Goal: Task Accomplishment & Management: Manage account settings

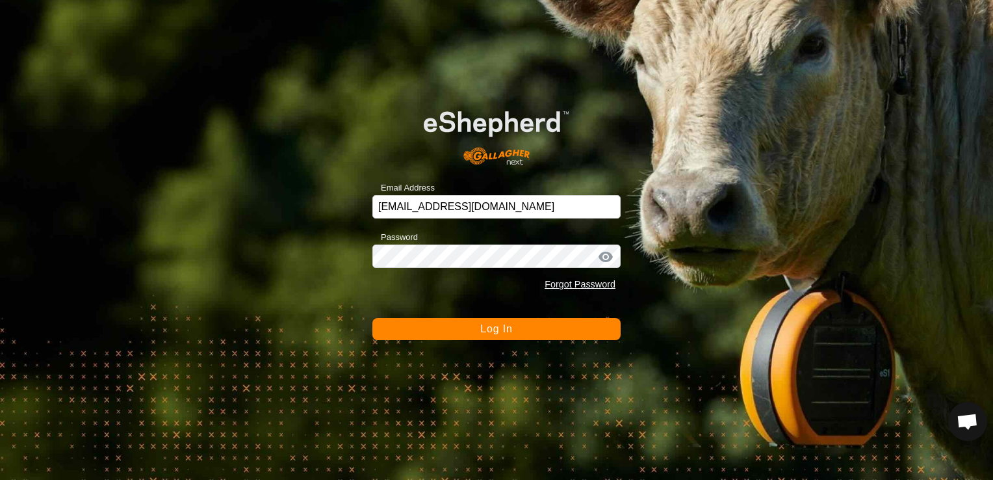
click at [555, 332] on button "Log In" at bounding box center [497, 329] width 248 height 22
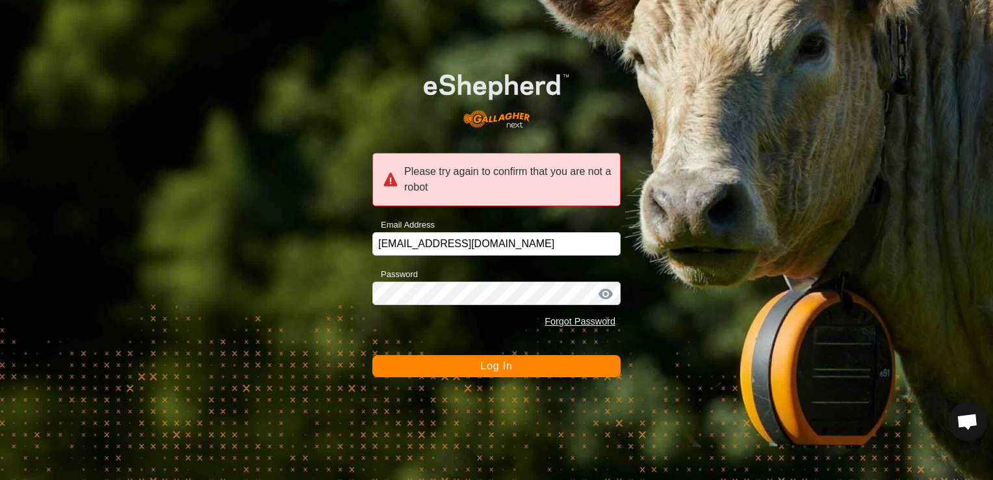
click at [560, 368] on button "Log In" at bounding box center [497, 366] width 248 height 22
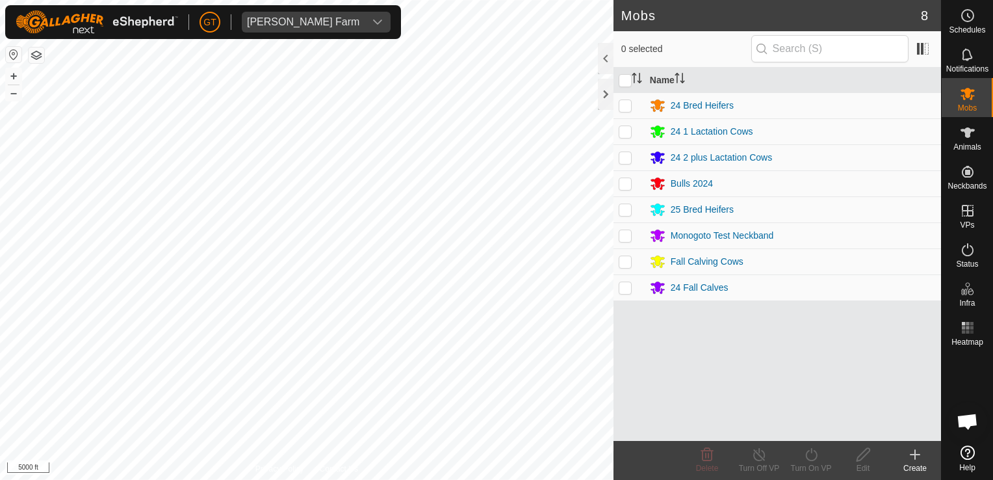
click at [0, 345] on html "[PERSON_NAME] Farm Schedules Notifications Mobs Animals Neckbands VPs Status In…" at bounding box center [496, 240] width 993 height 480
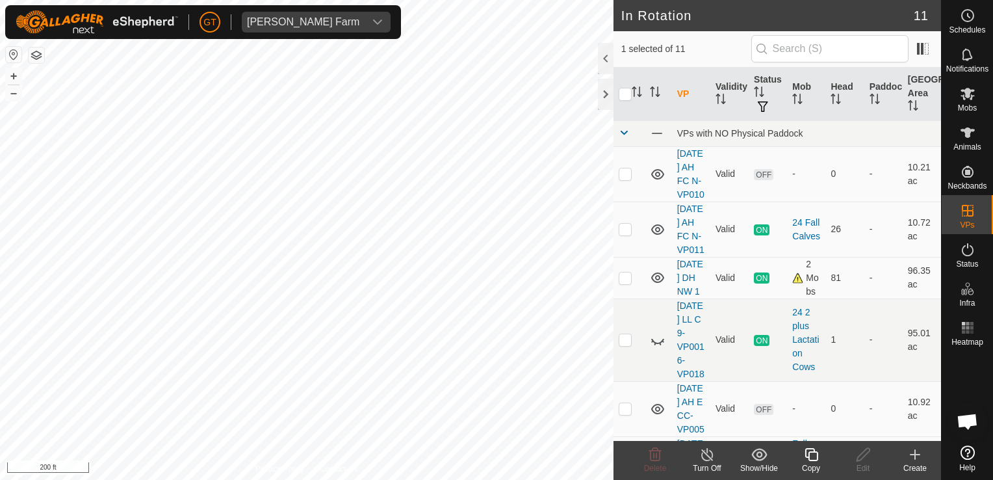
click at [814, 459] on icon at bounding box center [812, 455] width 16 height 16
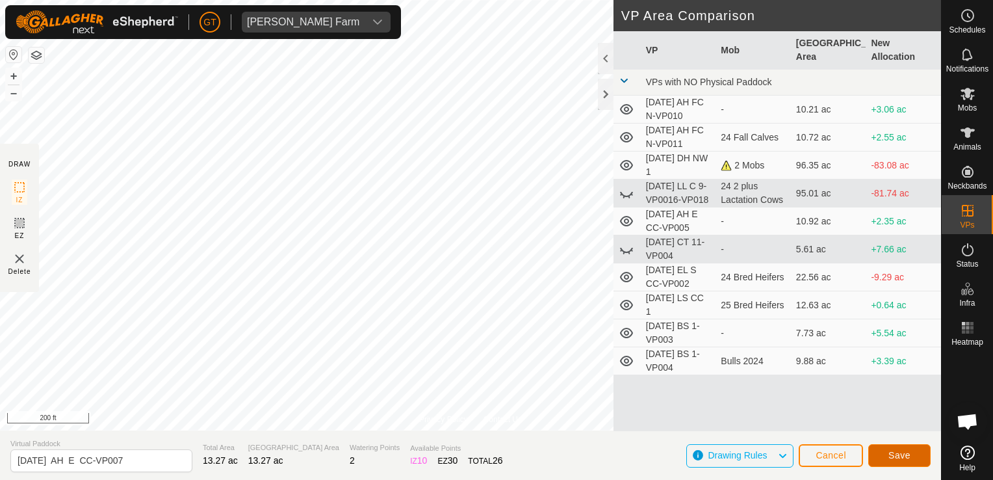
click at [896, 454] on span "Save" at bounding box center [900, 455] width 22 height 10
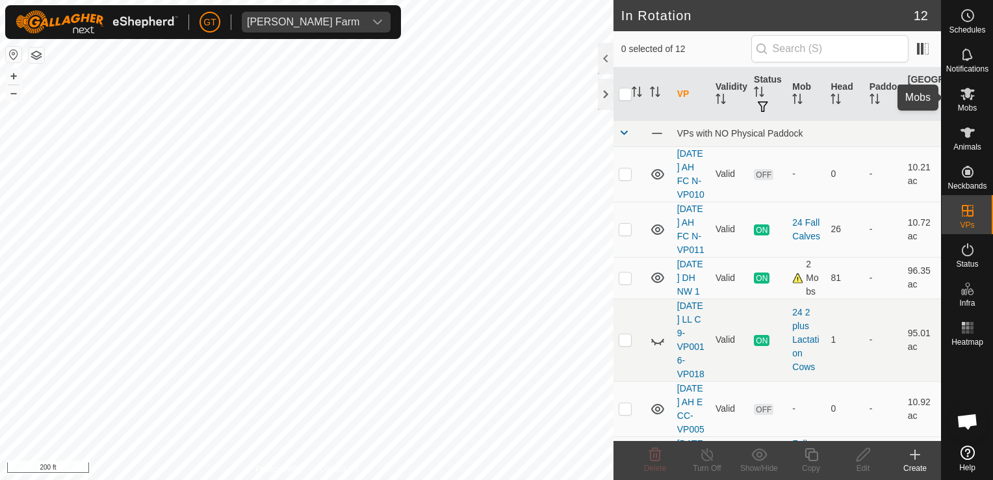
click at [973, 87] on icon at bounding box center [968, 94] width 16 height 16
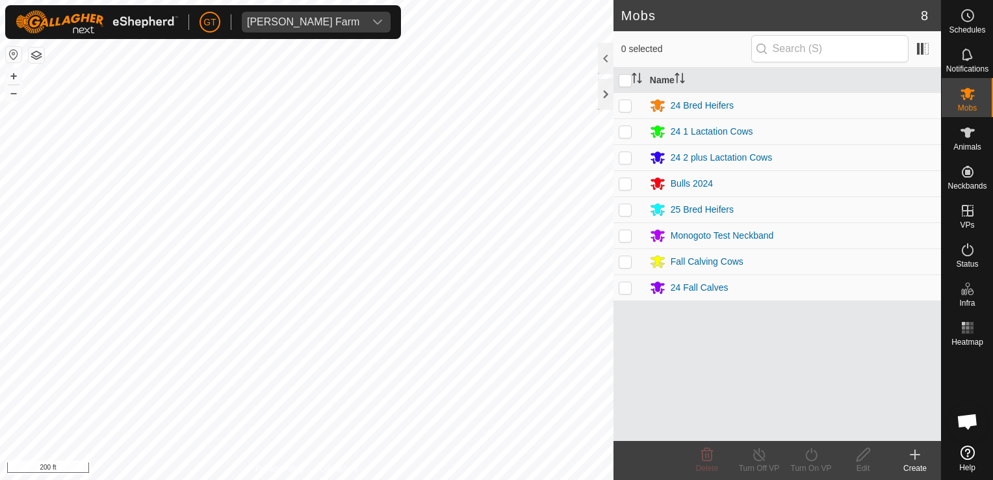
click at [622, 261] on p-checkbox at bounding box center [625, 261] width 13 height 10
checkbox input "true"
click at [811, 455] on icon at bounding box center [812, 455] width 16 height 16
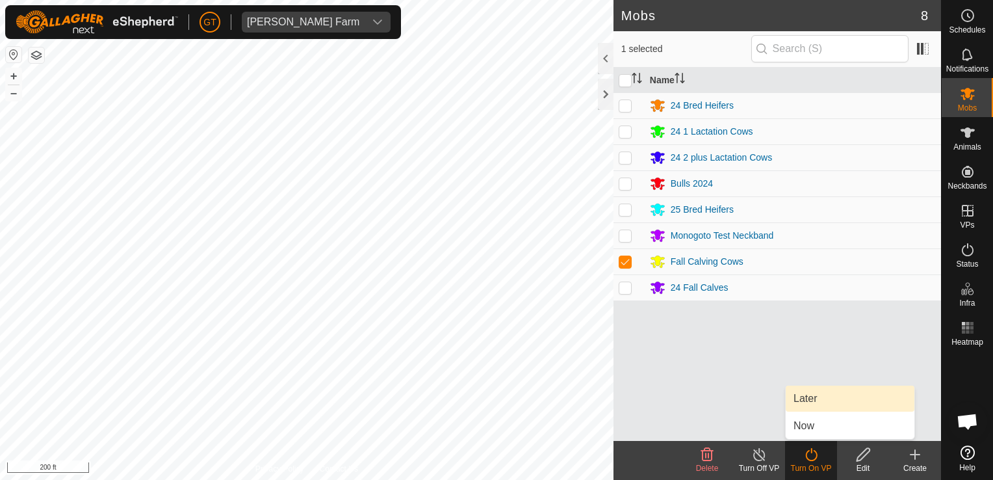
click at [835, 398] on link "Later" at bounding box center [850, 399] width 129 height 26
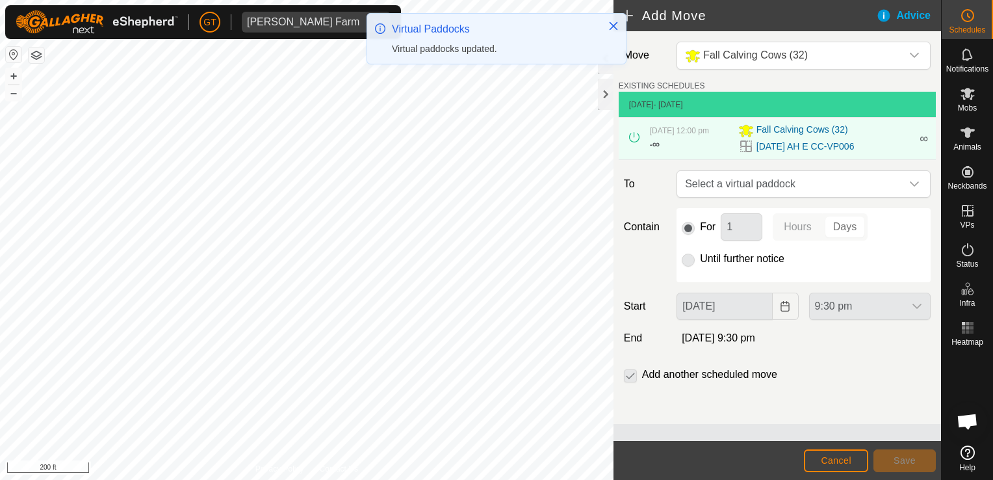
click at [913, 183] on icon "dropdown trigger" at bounding box center [914, 184] width 10 height 10
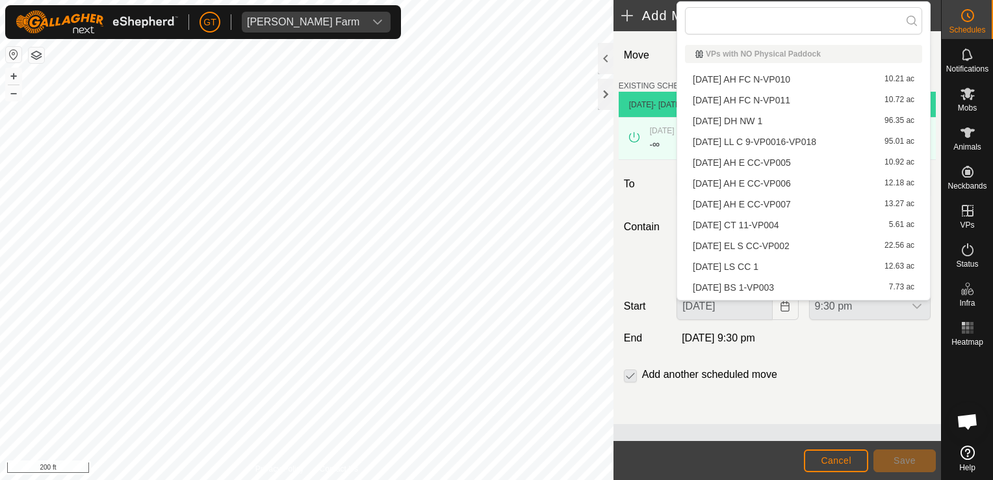
click at [850, 206] on li "[DATE] AH E CC-VP007 13.27 ac" at bounding box center [803, 204] width 237 height 20
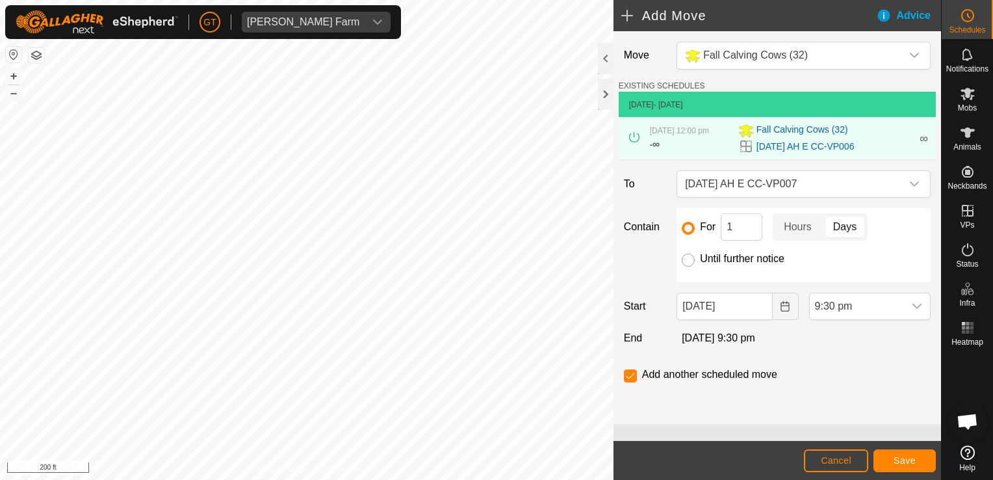
click at [687, 261] on input "Until further notice" at bounding box center [688, 260] width 13 height 13
radio input "true"
checkbox input "false"
click at [789, 303] on icon "Choose Date" at bounding box center [785, 306] width 8 height 10
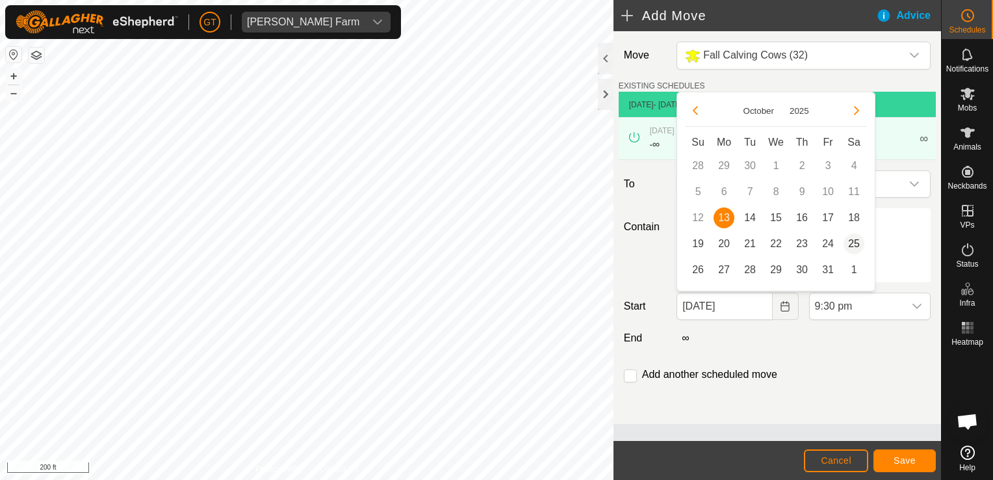
drag, startPoint x: 749, startPoint y: 220, endPoint x: 857, endPoint y: 252, distance: 113.1
click at [749, 220] on span "14" at bounding box center [750, 217] width 21 height 21
type input "[DATE]"
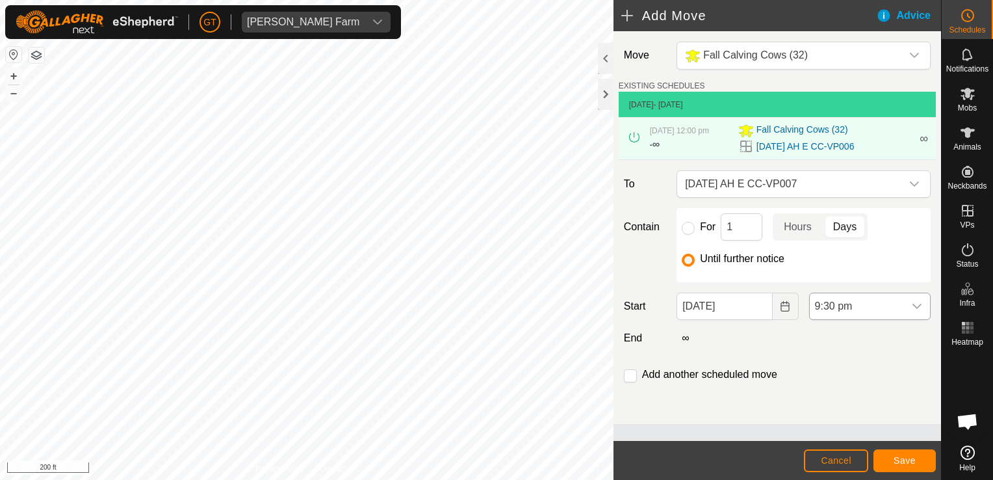
click at [915, 308] on icon "dropdown trigger" at bounding box center [917, 306] width 10 height 10
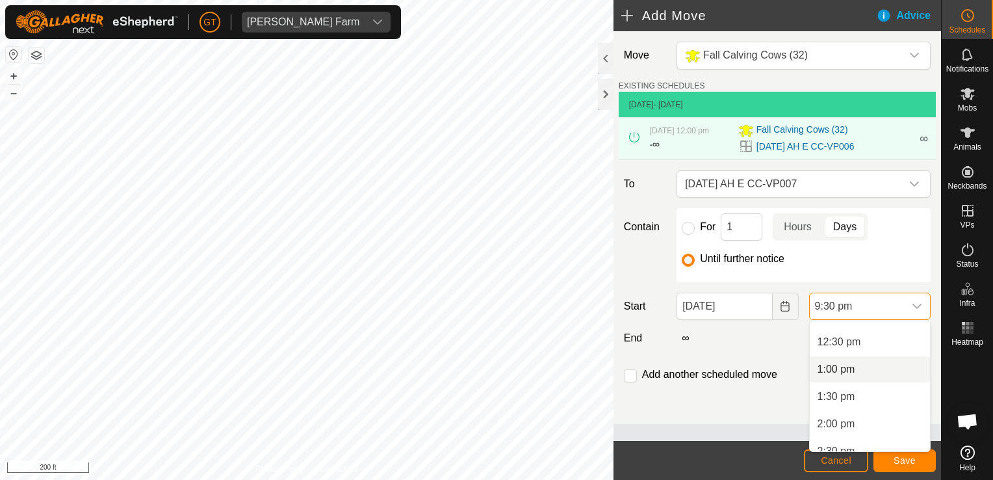
scroll to position [610, 0]
click at [874, 375] on li "12:00 pm" at bounding box center [870, 380] width 120 height 26
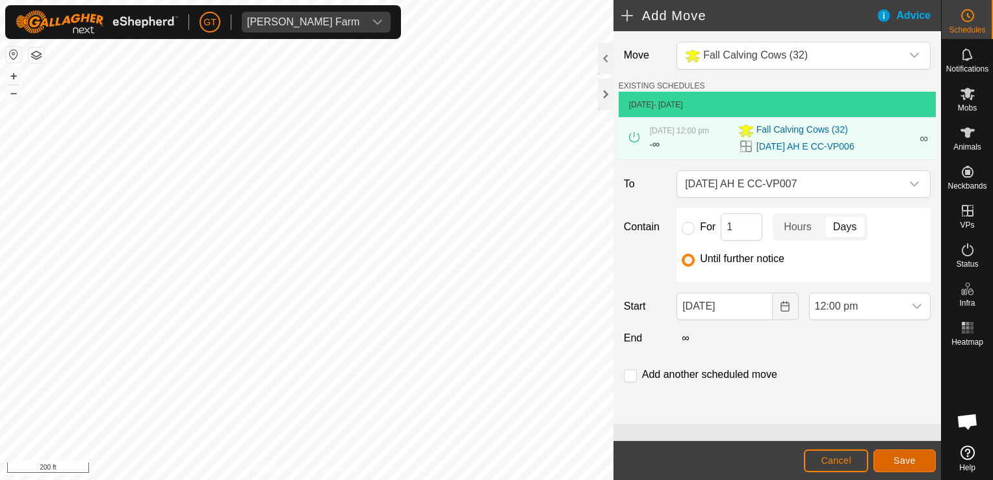
click at [895, 465] on span "Save" at bounding box center [905, 460] width 22 height 10
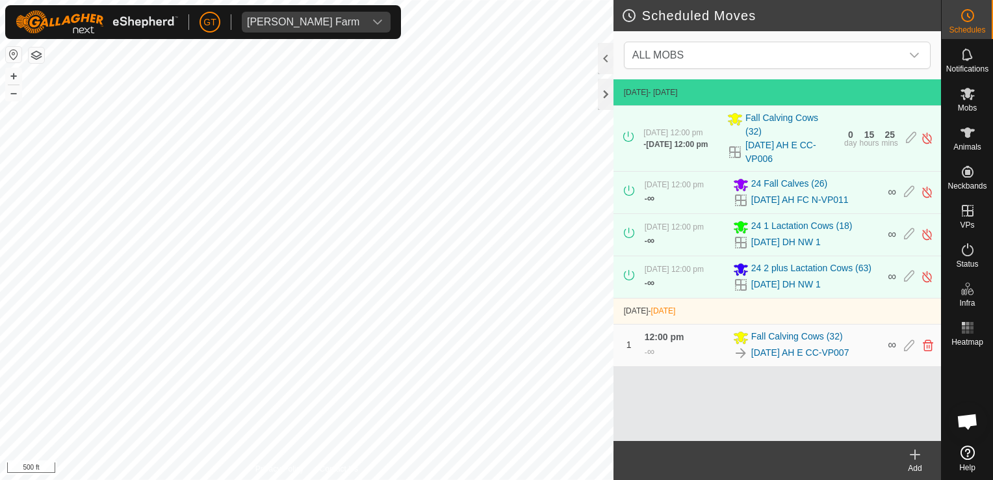
click at [366, 479] on html "[PERSON_NAME] Farm Schedules Notifications Mobs Animals Neckbands VPs Status In…" at bounding box center [496, 240] width 993 height 480
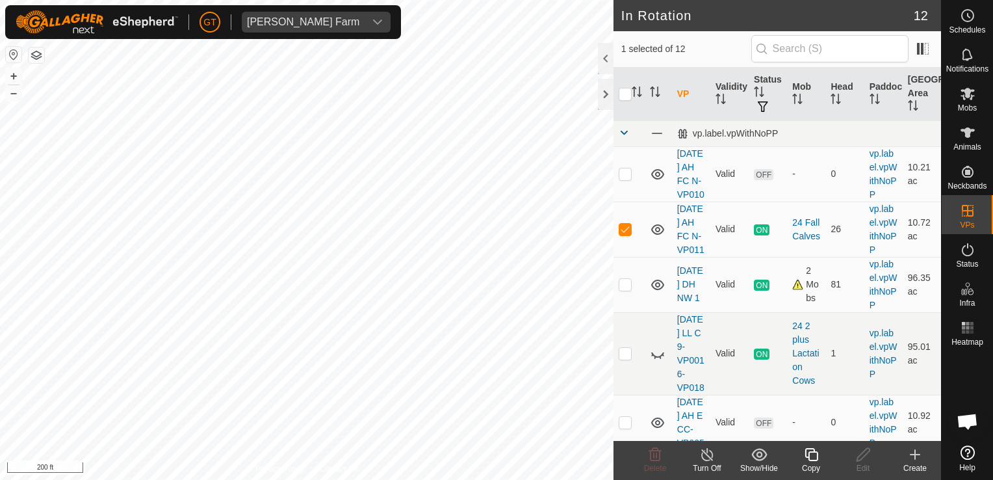
click at [815, 459] on icon at bounding box center [812, 455] width 16 height 16
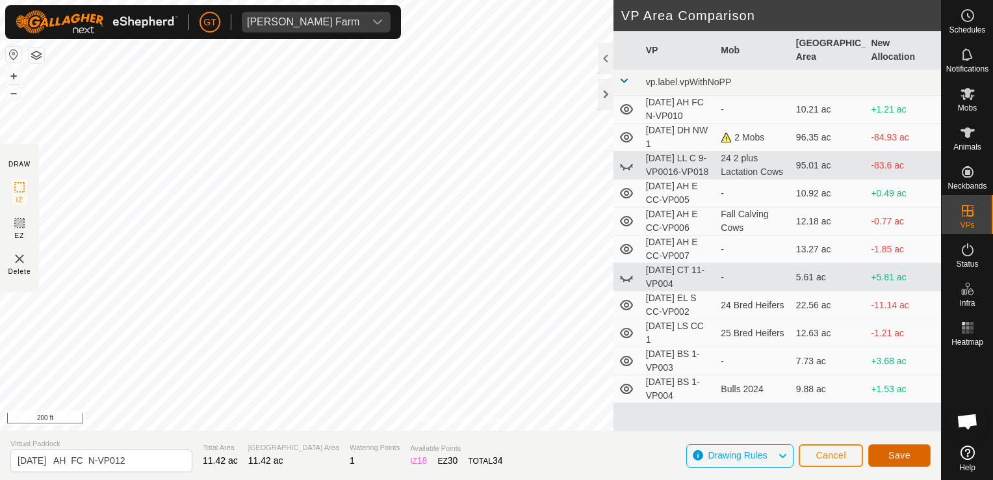
click at [895, 451] on span "Save" at bounding box center [900, 455] width 22 height 10
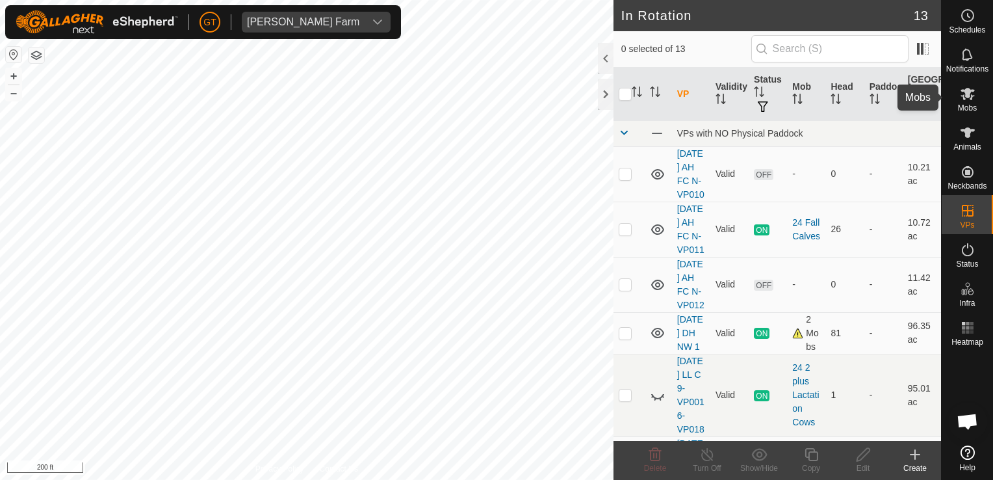
click at [968, 90] on icon at bounding box center [968, 94] width 14 height 12
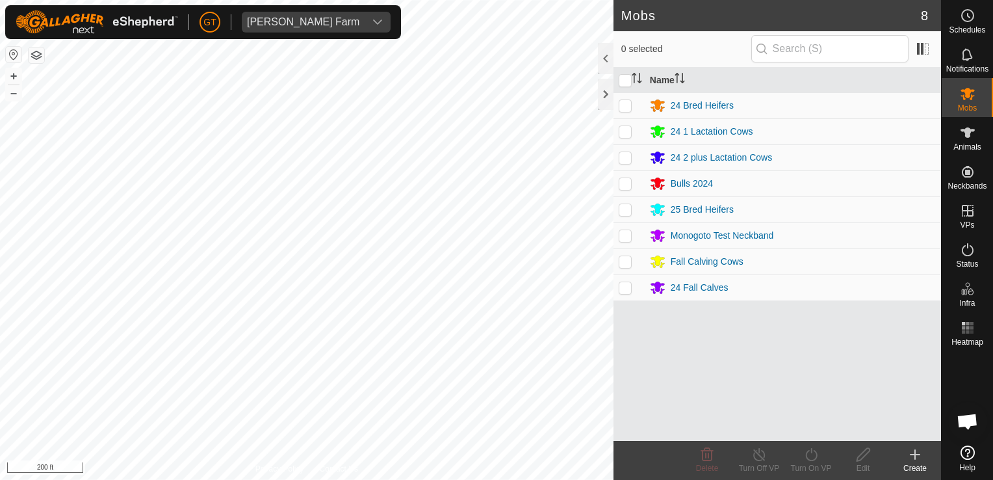
click at [627, 285] on p-checkbox at bounding box center [625, 287] width 13 height 10
checkbox input "true"
click at [813, 451] on icon at bounding box center [812, 455] width 16 height 16
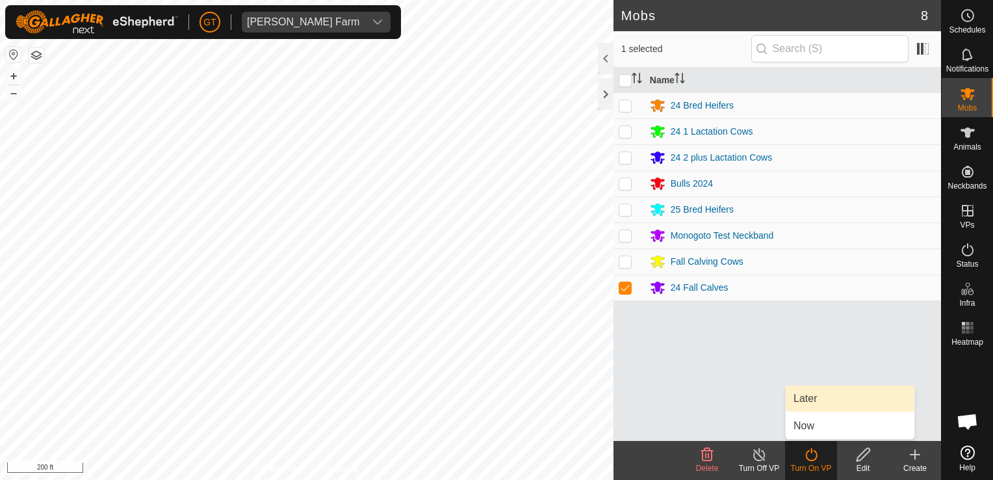
click at [830, 402] on link "Later" at bounding box center [850, 399] width 129 height 26
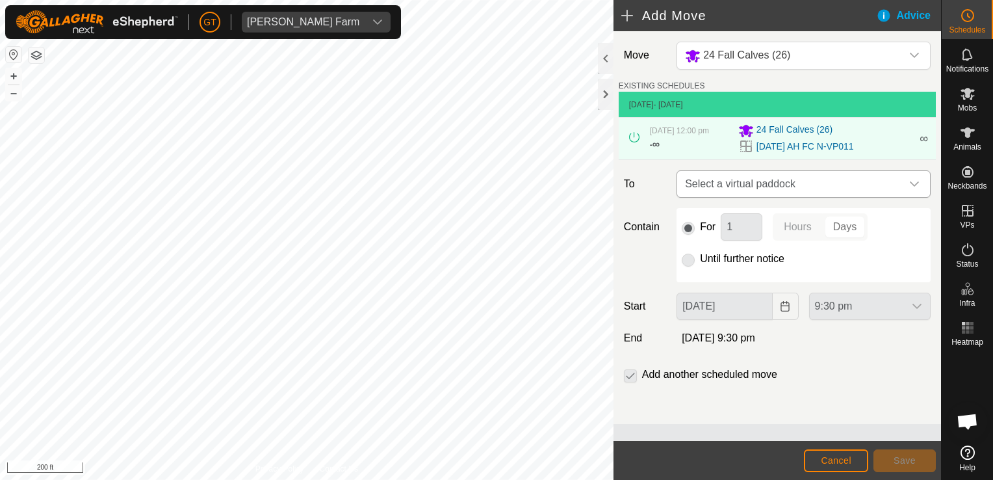
click at [918, 184] on icon "dropdown trigger" at bounding box center [914, 184] width 10 height 10
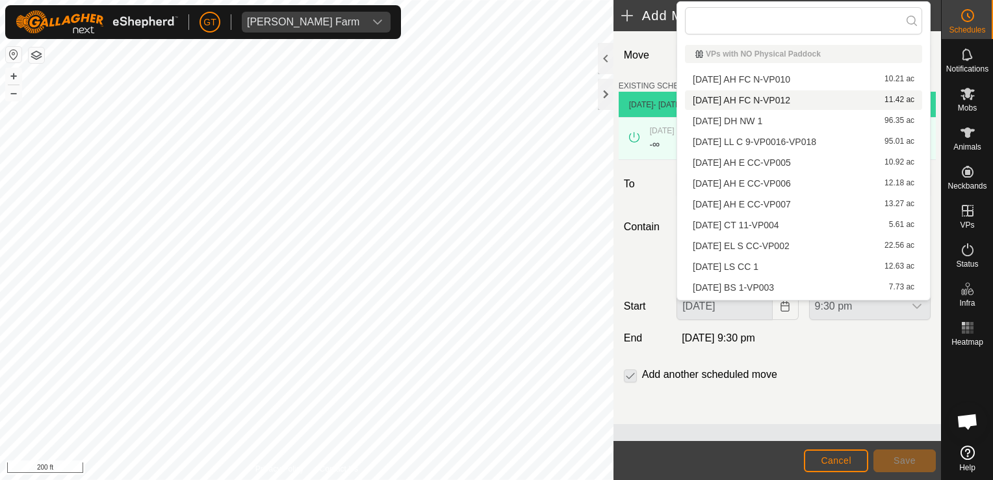
click at [772, 101] on li "[DATE] AH FC N-VP012 11.42 ac" at bounding box center [803, 100] width 237 height 20
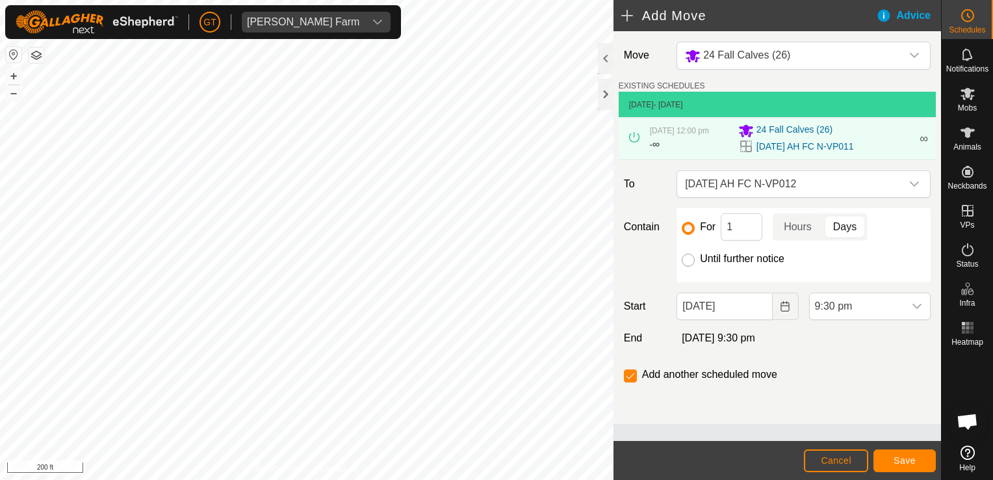
click at [692, 259] on input "Until further notice" at bounding box center [688, 260] width 13 height 13
radio input "true"
checkbox input "false"
click at [778, 307] on button "Choose Date" at bounding box center [786, 306] width 26 height 27
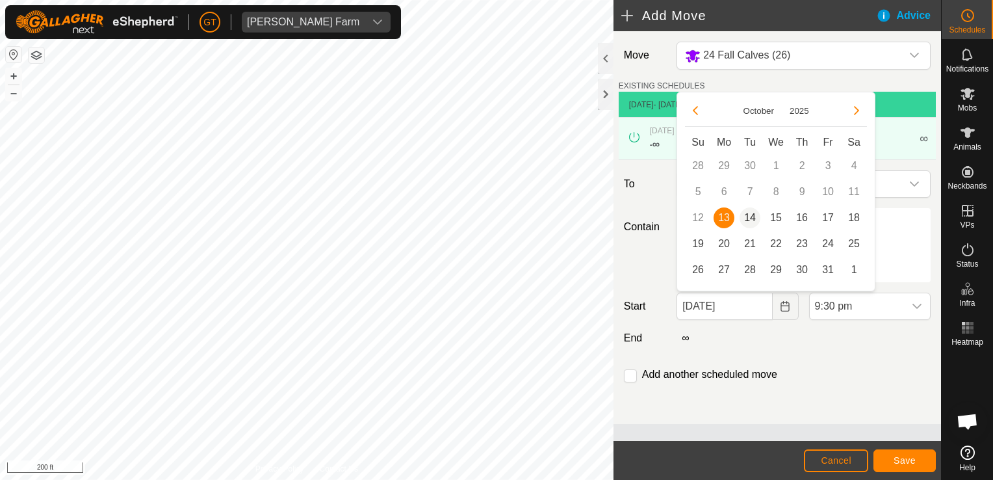
click at [755, 215] on span "14" at bounding box center [750, 217] width 21 height 21
type input "[DATE]"
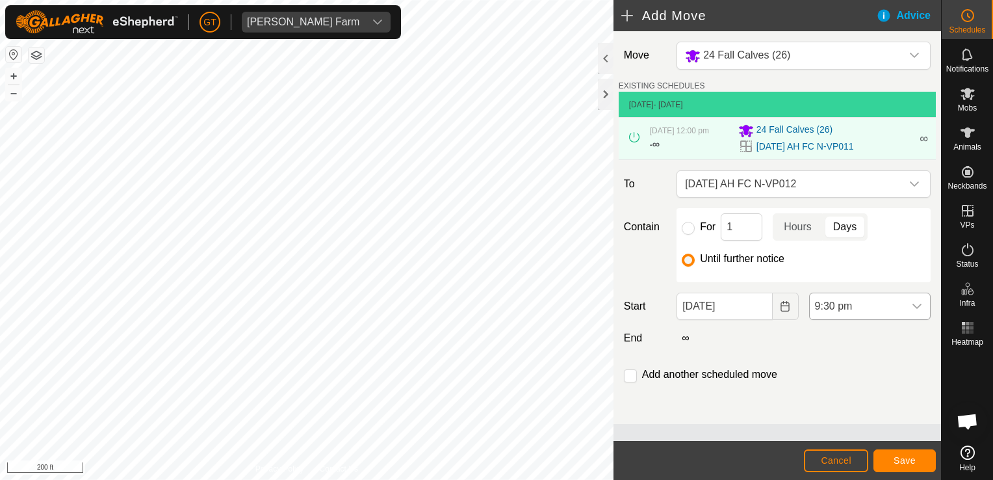
click at [918, 306] on icon "dropdown trigger" at bounding box center [917, 306] width 9 height 5
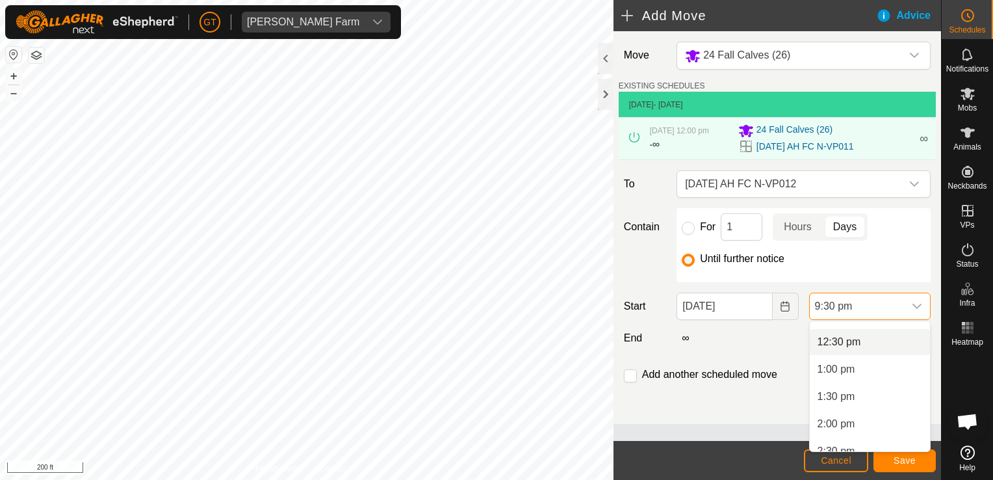
scroll to position [610, 0]
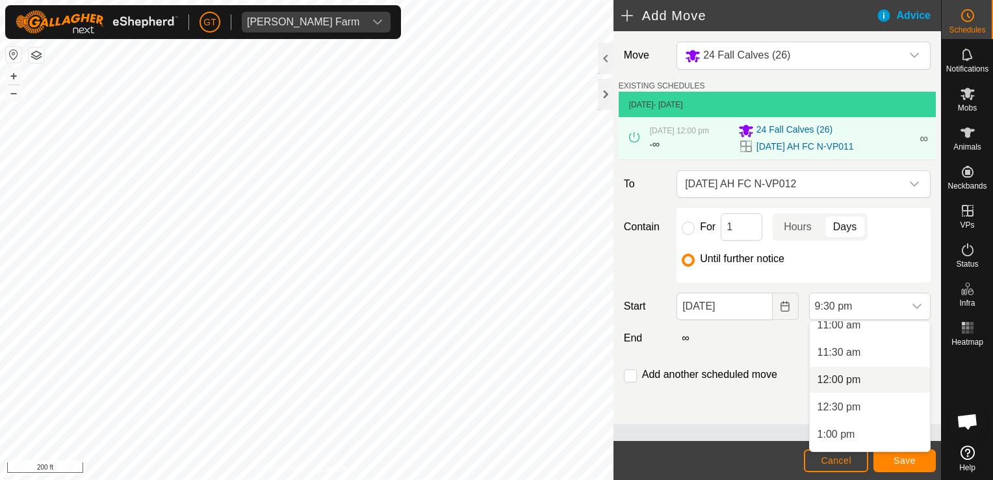
click at [878, 384] on li "12:00 pm" at bounding box center [870, 380] width 120 height 26
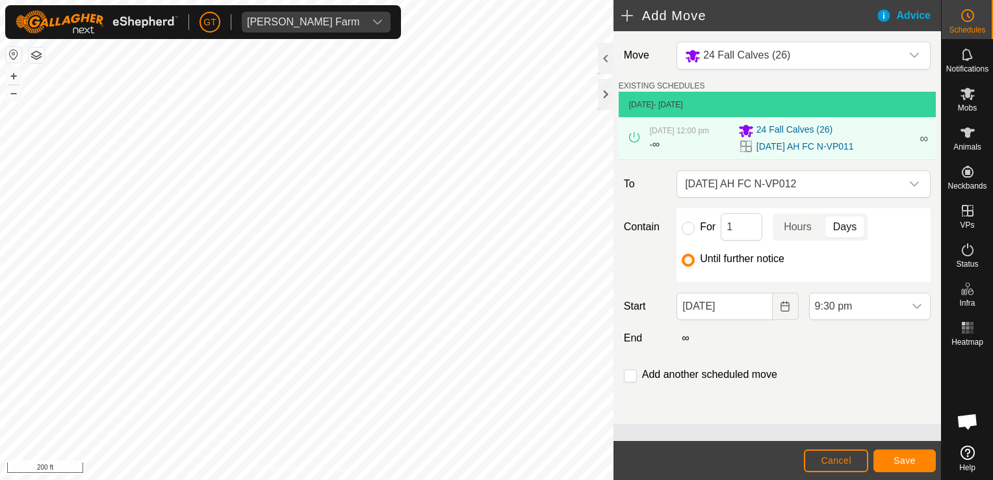
scroll to position [1070, 0]
click at [912, 462] on span "Save" at bounding box center [905, 460] width 22 height 10
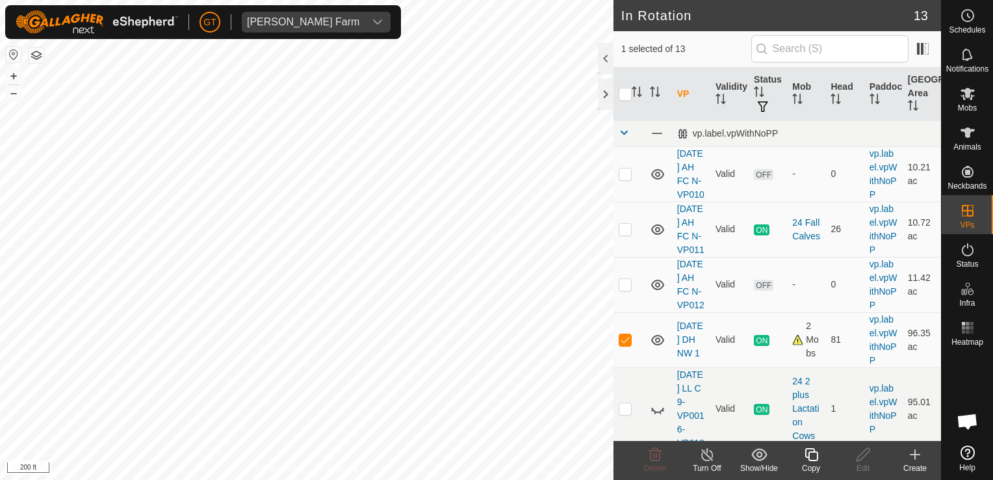
click at [811, 449] on icon at bounding box center [812, 455] width 16 height 16
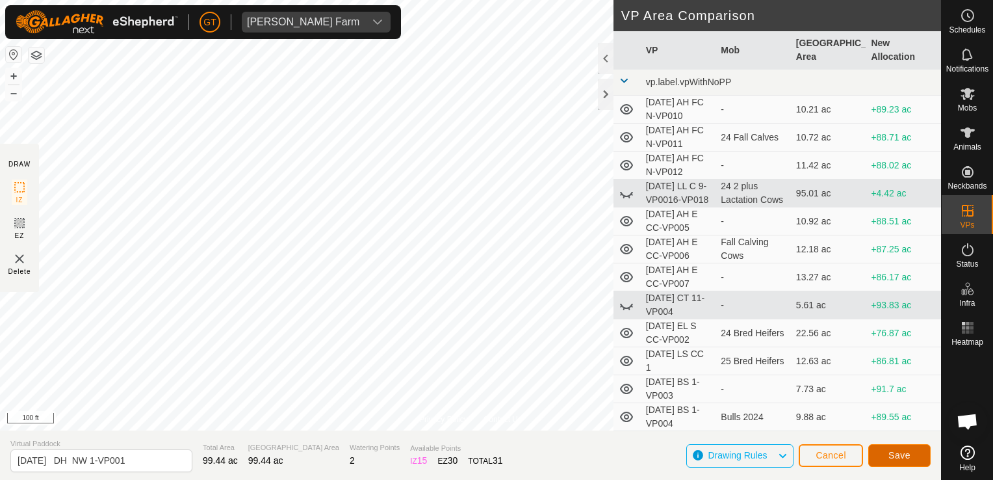
click at [900, 452] on span "Save" at bounding box center [900, 455] width 22 height 10
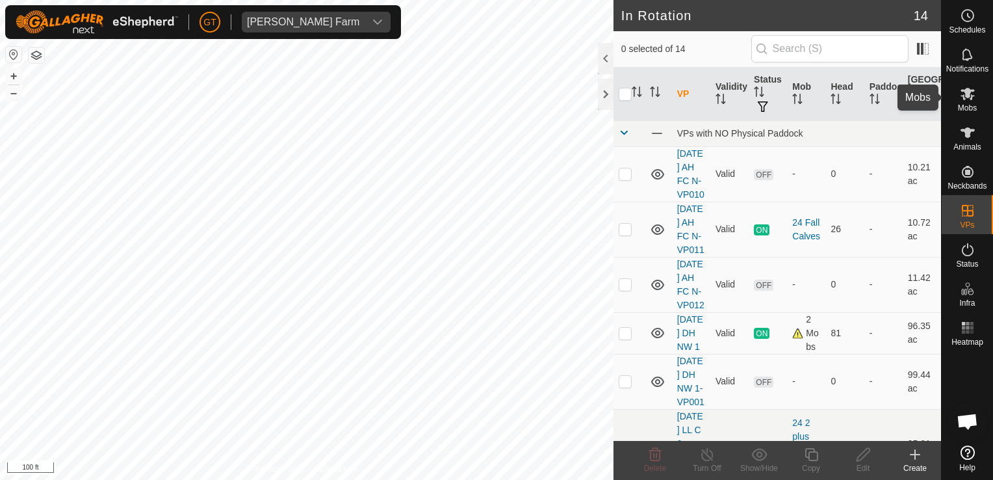
click at [965, 90] on icon at bounding box center [968, 94] width 14 height 12
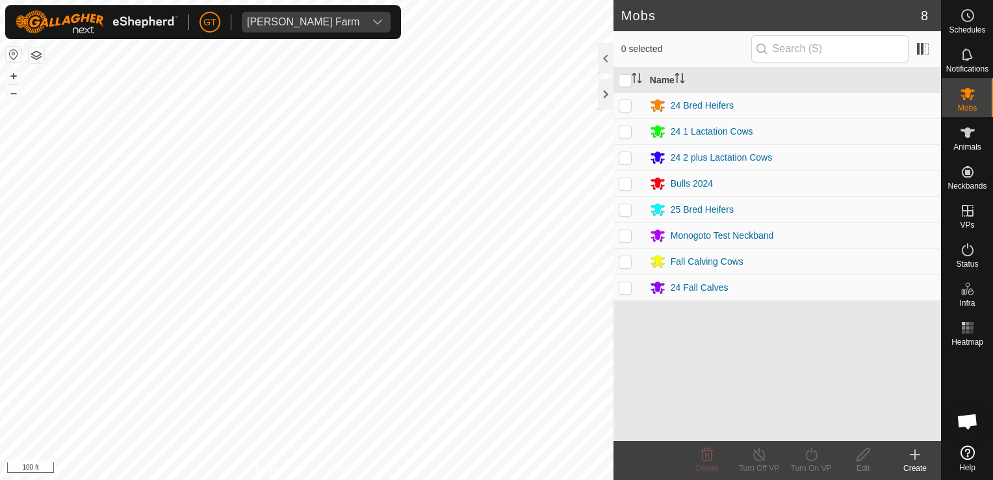
click at [636, 128] on td at bounding box center [629, 131] width 31 height 26
checkbox input "true"
click at [814, 456] on icon at bounding box center [812, 455] width 16 height 16
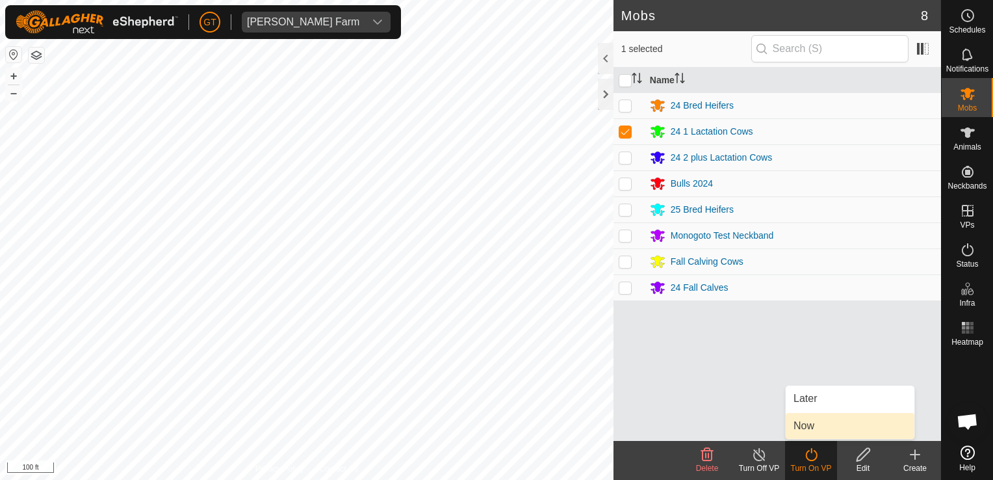
click at [825, 430] on link "Now" at bounding box center [850, 426] width 129 height 26
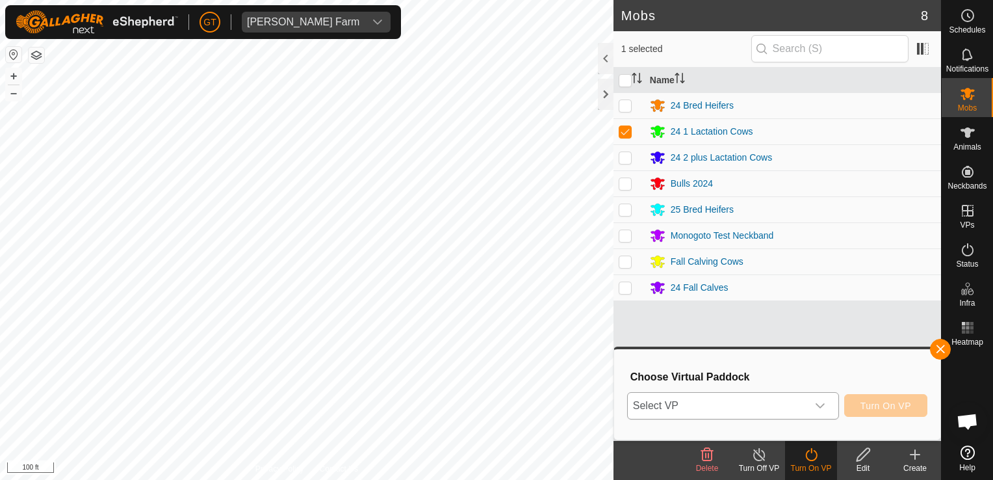
click at [826, 402] on icon "dropdown trigger" at bounding box center [820, 405] width 10 height 10
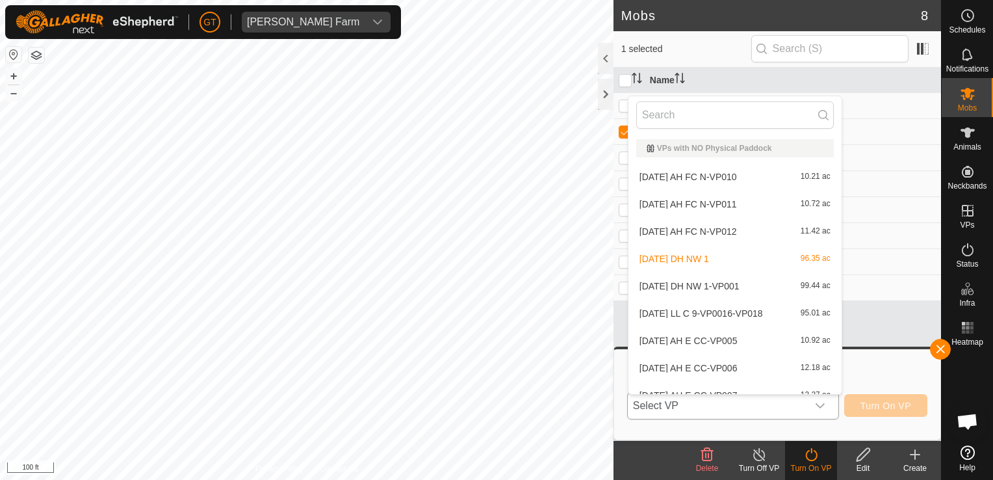
scroll to position [14, 0]
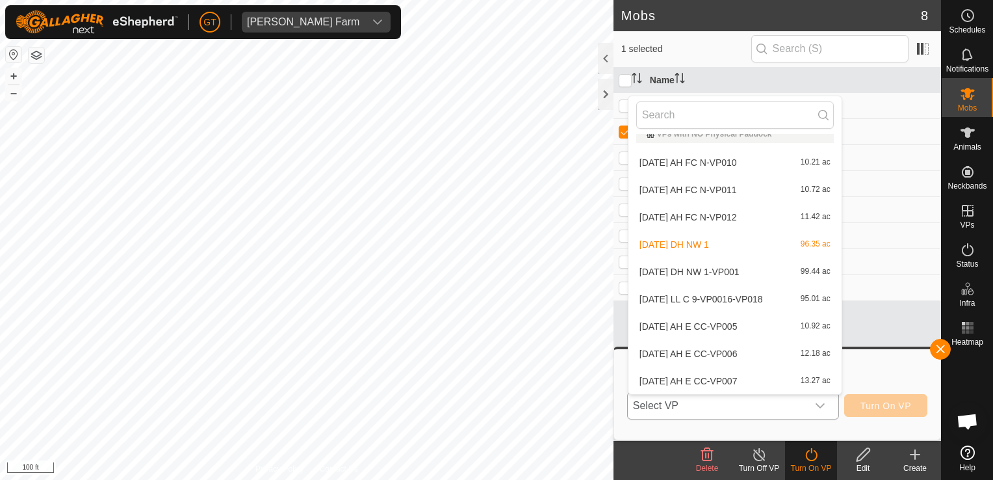
click at [757, 277] on li "[DATE] DH NW 1-VP001 99.44 ac" at bounding box center [735, 272] width 213 height 26
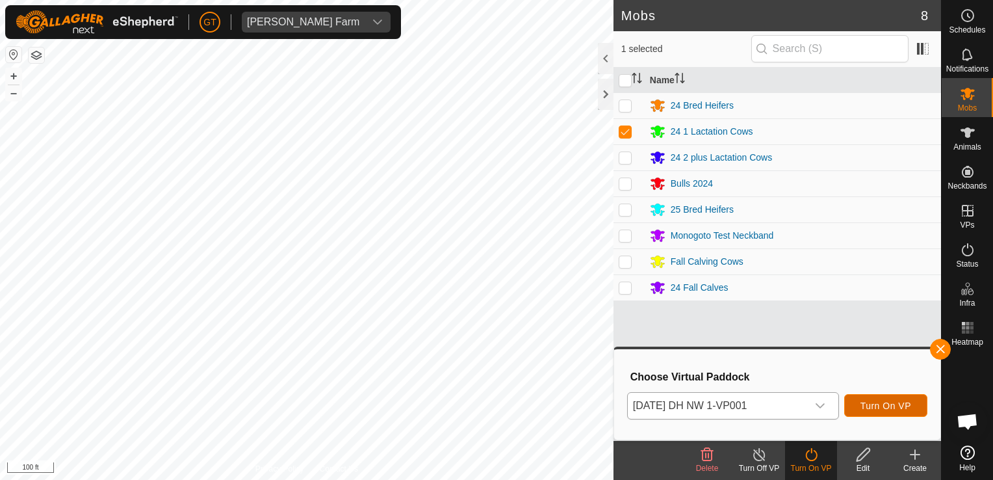
click at [892, 404] on span "Turn On VP" at bounding box center [886, 405] width 51 height 10
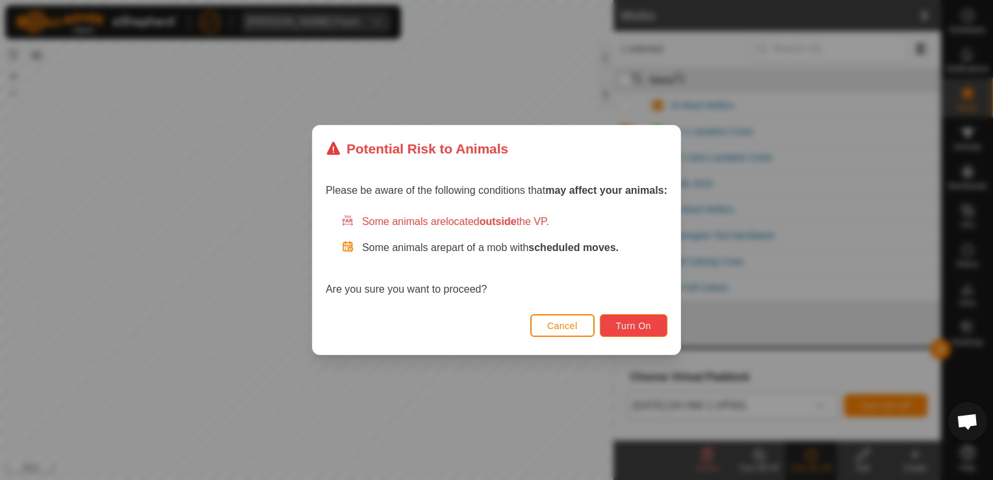
click at [638, 321] on span "Turn On" at bounding box center [633, 325] width 35 height 10
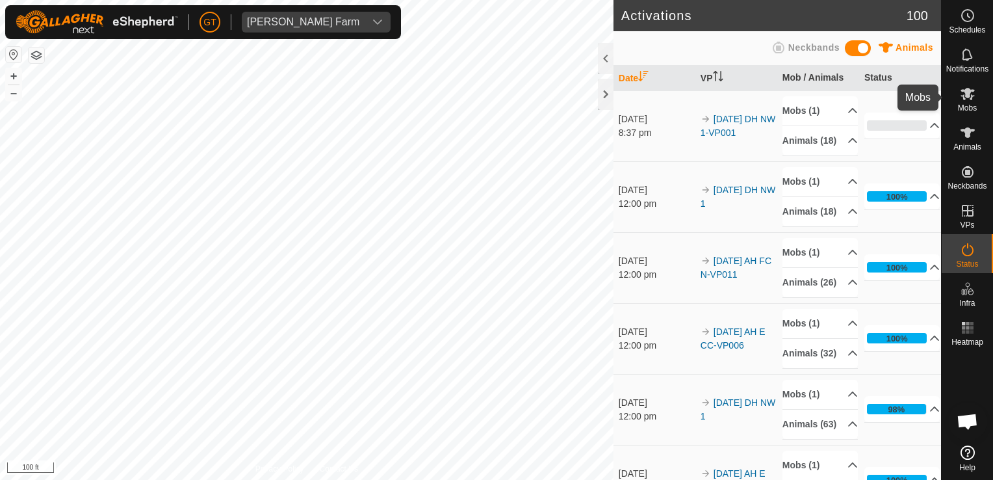
click at [970, 96] on icon at bounding box center [968, 94] width 16 height 16
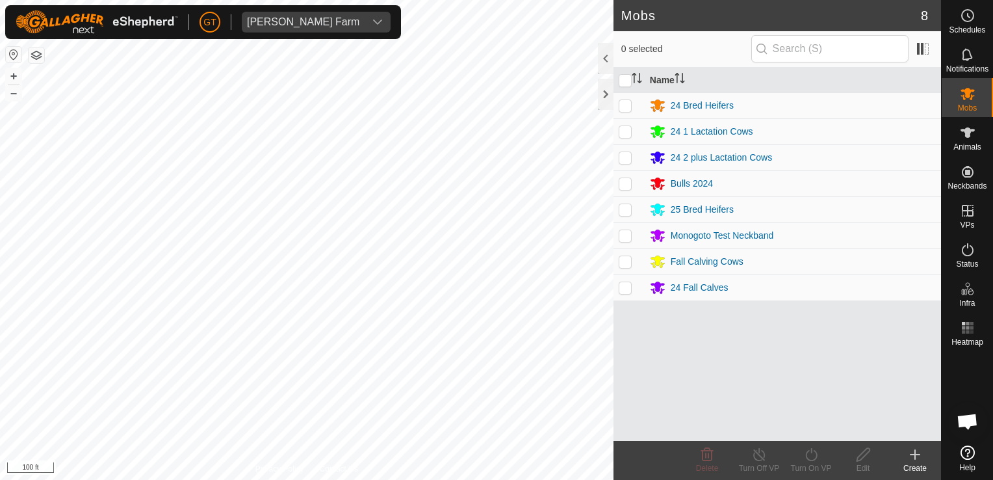
click at [634, 157] on td at bounding box center [629, 157] width 31 height 26
checkbox input "true"
click at [809, 454] on icon at bounding box center [812, 455] width 16 height 16
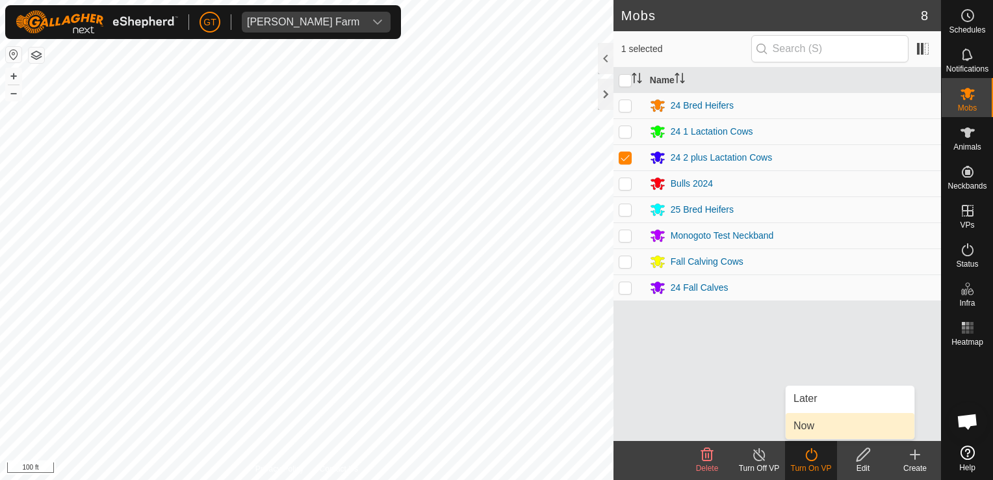
click at [820, 422] on link "Now" at bounding box center [850, 426] width 129 height 26
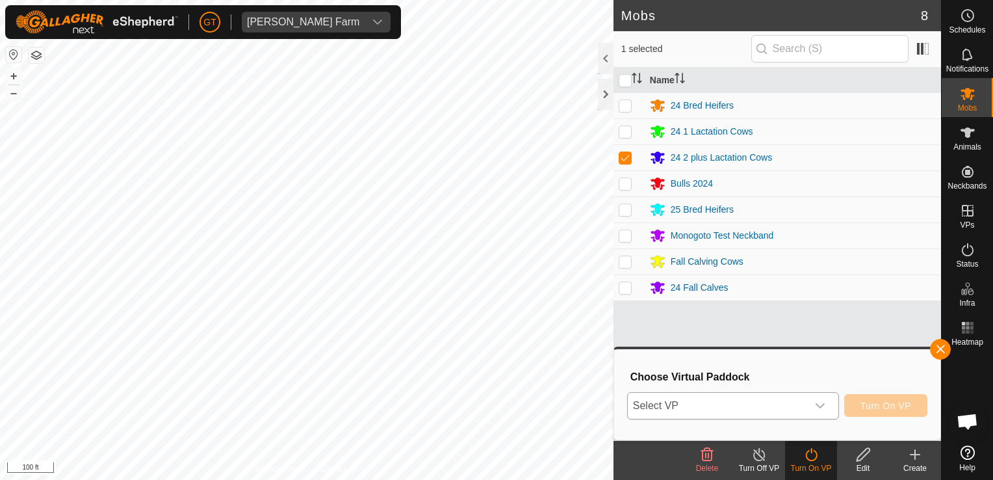
click at [824, 402] on icon "dropdown trigger" at bounding box center [820, 405] width 10 height 10
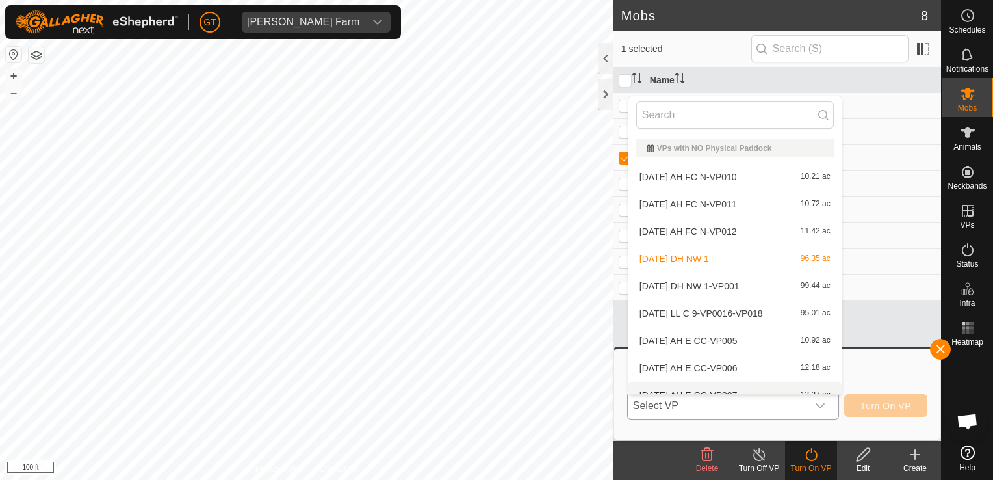
scroll to position [14, 0]
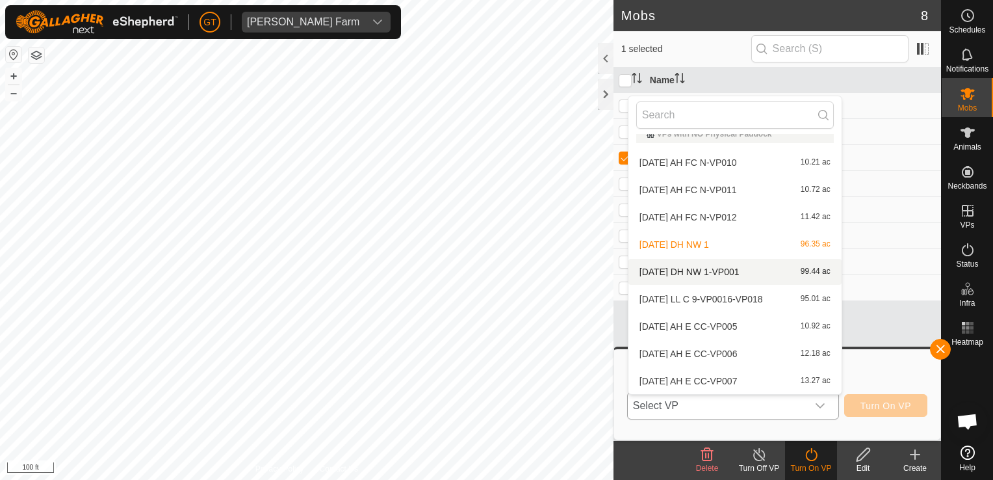
click at [785, 274] on li "[DATE] DH NW 1-VP001 99.44 ac" at bounding box center [735, 272] width 213 height 26
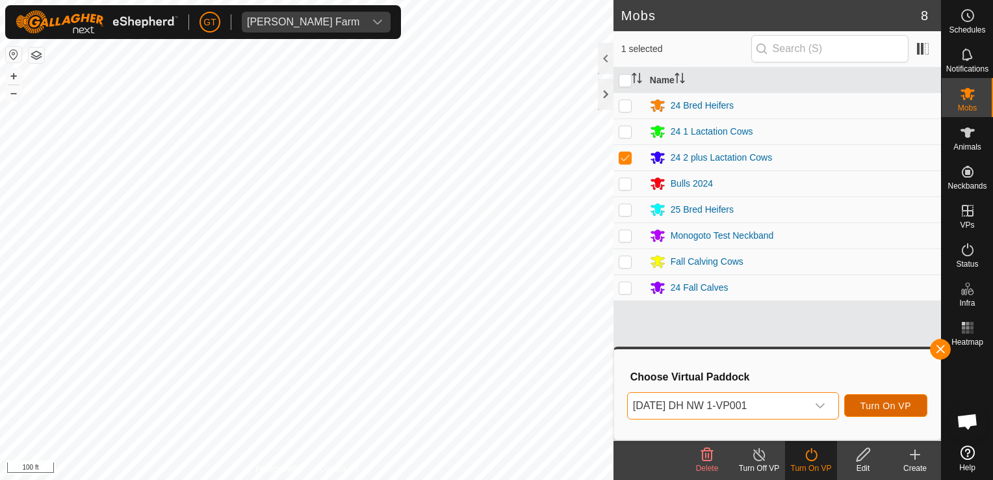
click at [880, 402] on span "Turn On VP" at bounding box center [886, 405] width 51 height 10
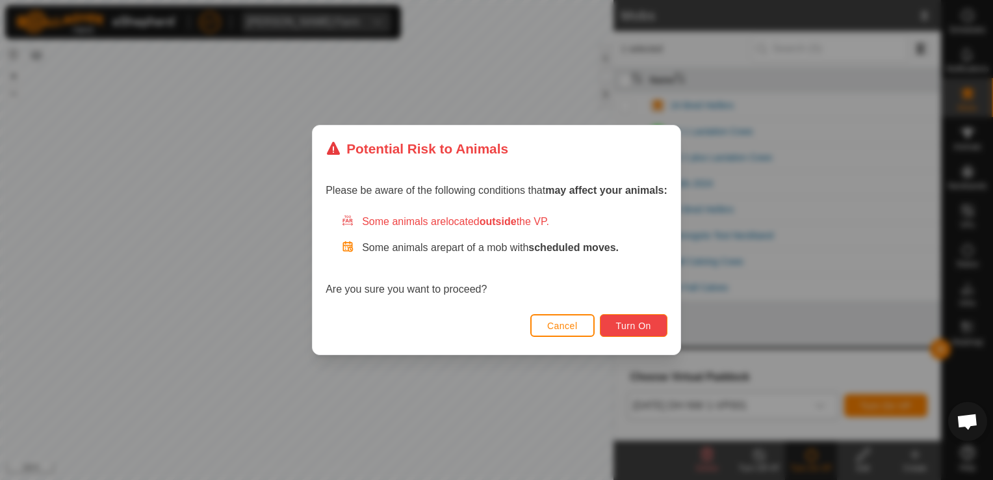
click at [647, 318] on button "Turn On" at bounding box center [634, 325] width 68 height 23
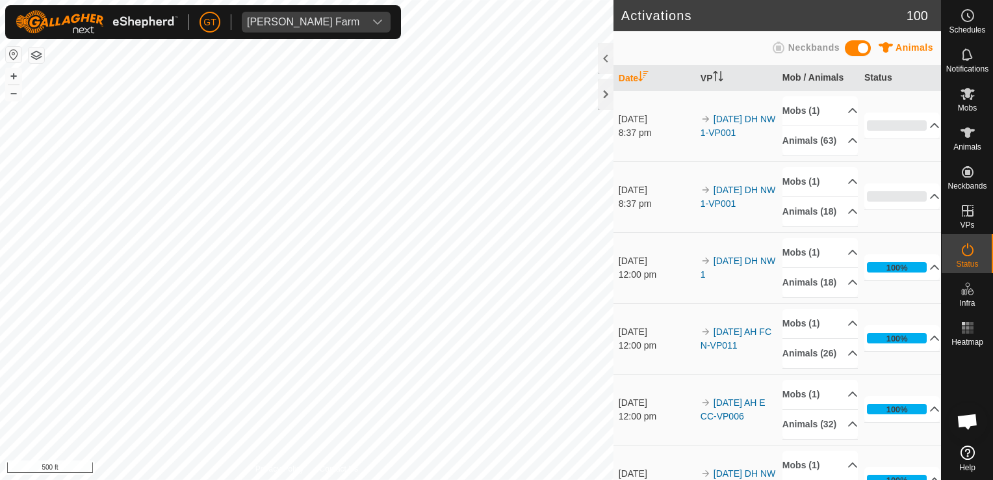
click at [681, 138] on div "Activations 100 Animals Neckbands Date VP Mob / Animals Status [DATE] 8:37 pm 2…" at bounding box center [470, 240] width 941 height 480
click at [0, 236] on html "[PERSON_NAME] Farm Schedules Notifications Mobs Animals Neckbands VPs Status In…" at bounding box center [496, 240] width 993 height 480
click at [333, 0] on html "[PERSON_NAME] Farm Schedules Notifications Mobs Animals Neckbands VPs Status In…" at bounding box center [496, 240] width 993 height 480
click at [365, 479] on html "[PERSON_NAME] Farm Schedules Notifications Mobs Animals Neckbands VPs Status In…" at bounding box center [496, 240] width 993 height 480
click at [409, 479] on html "[PERSON_NAME] Farm Schedules Notifications Mobs Animals Neckbands VPs Status In…" at bounding box center [496, 240] width 993 height 480
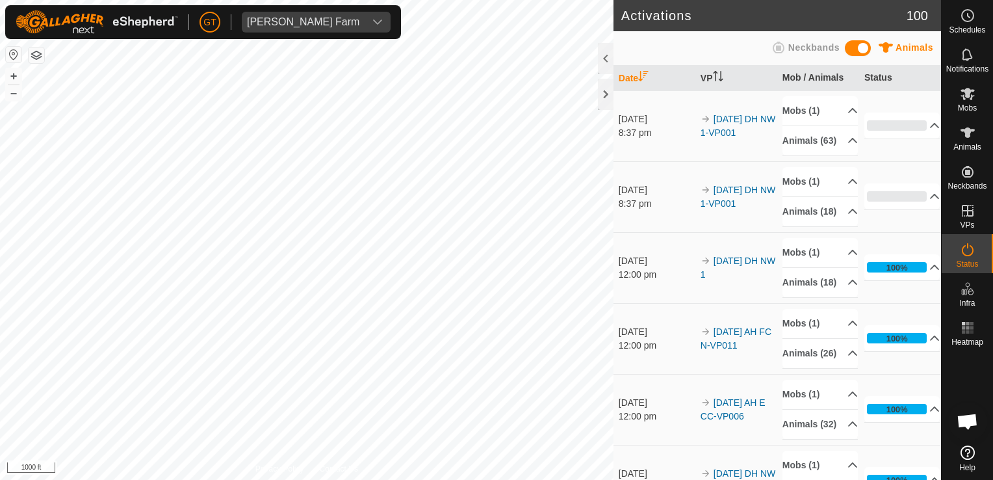
click at [418, 479] on html "[PERSON_NAME] Farm Schedules Notifications Mobs Animals Neckbands VPs Status In…" at bounding box center [496, 240] width 993 height 480
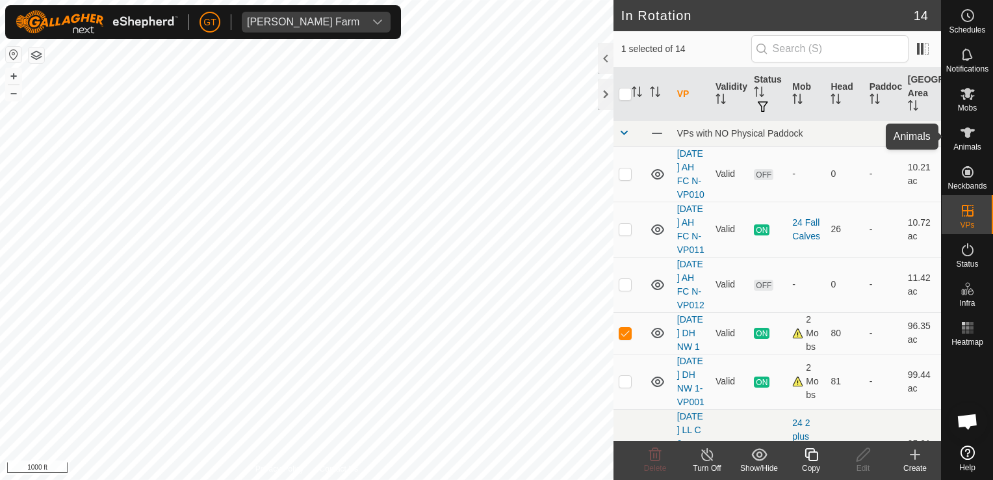
click at [965, 129] on icon at bounding box center [968, 132] width 14 height 10
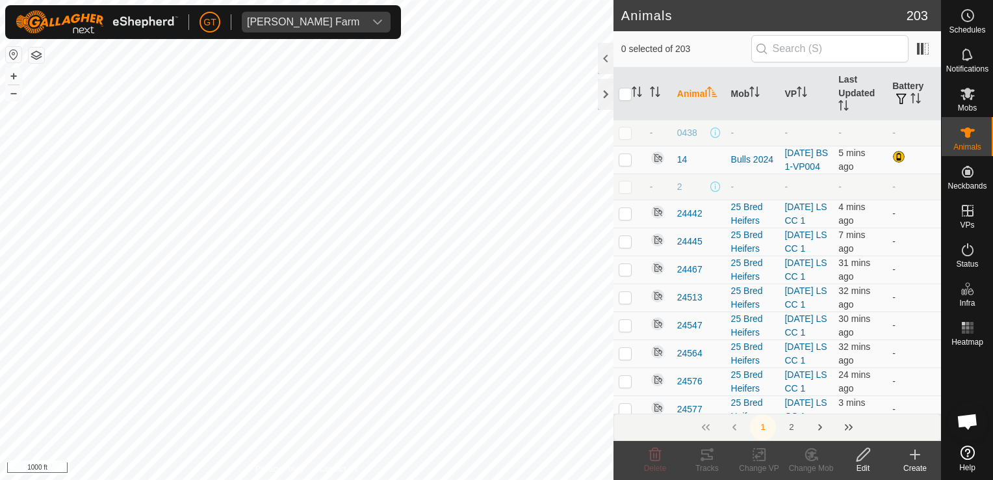
click at [301, 0] on html "[PERSON_NAME] Farm Schedules Notifications Mobs Animals Neckbands VPs Status In…" at bounding box center [496, 240] width 993 height 480
click at [0, 479] on html "[PERSON_NAME] Farm Schedules Notifications Mobs Animals Neckbands VPs Status In…" at bounding box center [496, 240] width 993 height 480
